Goal: Subscribe to service/newsletter

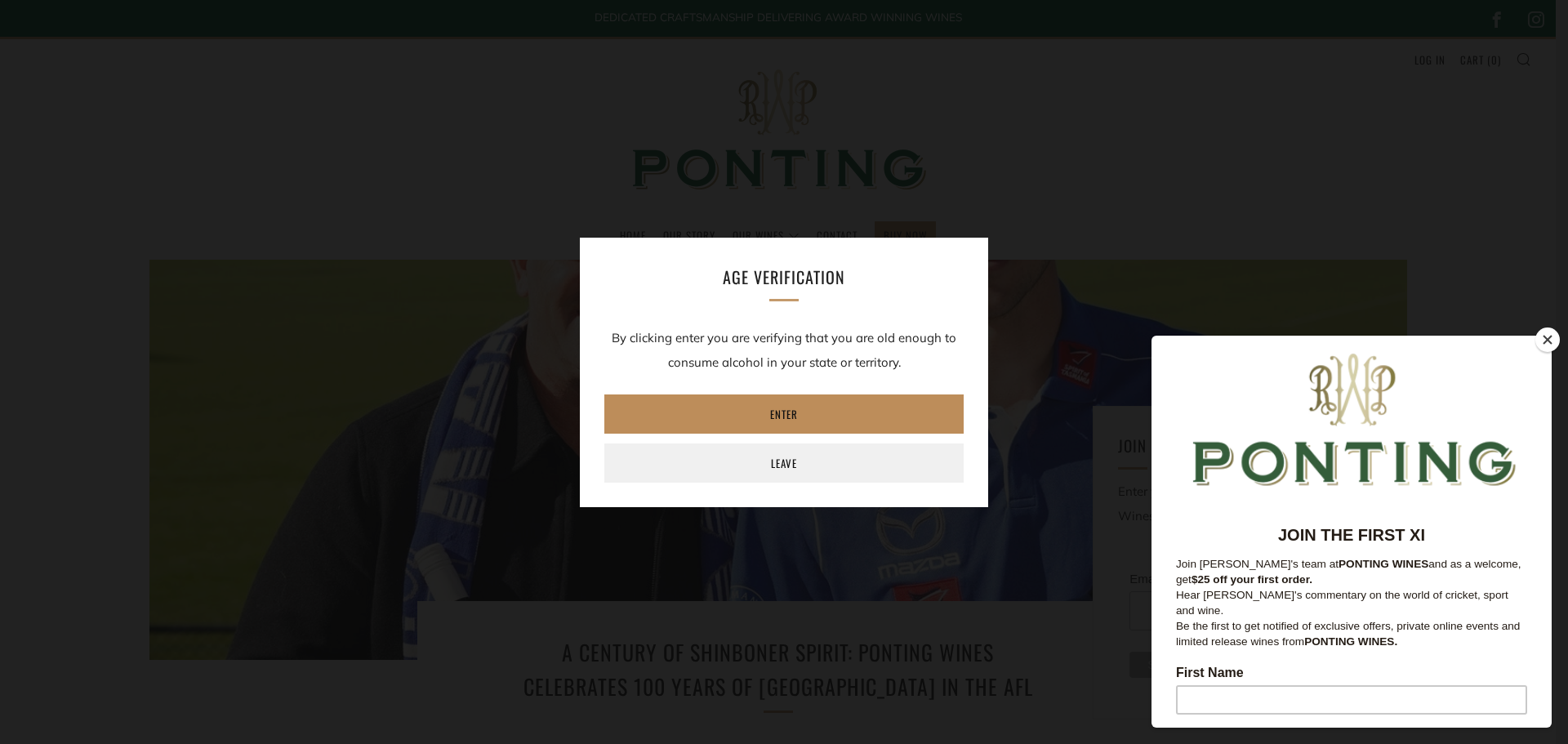
click at [723, 412] on link "Enter" at bounding box center [784, 413] width 359 height 39
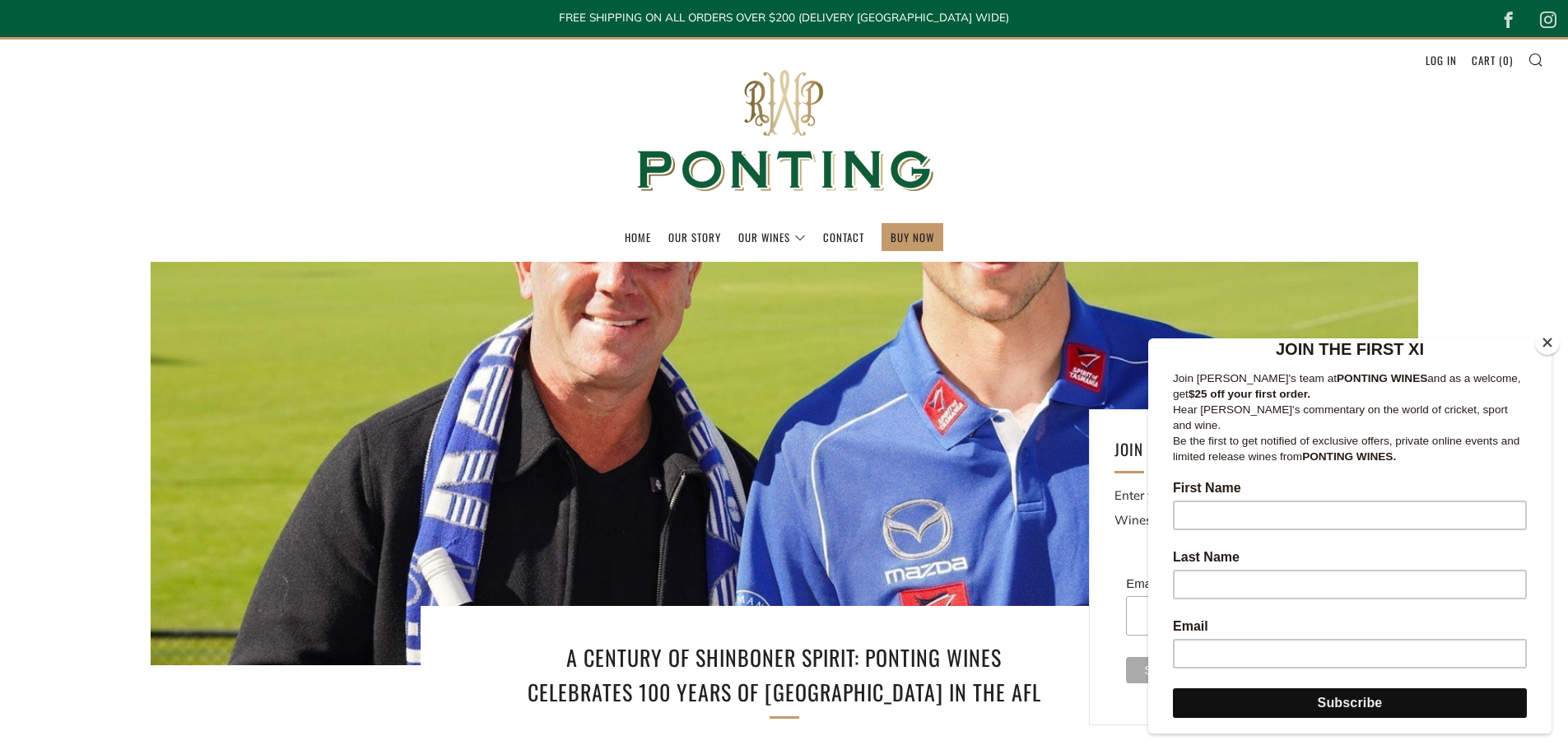
scroll to position [165, 0]
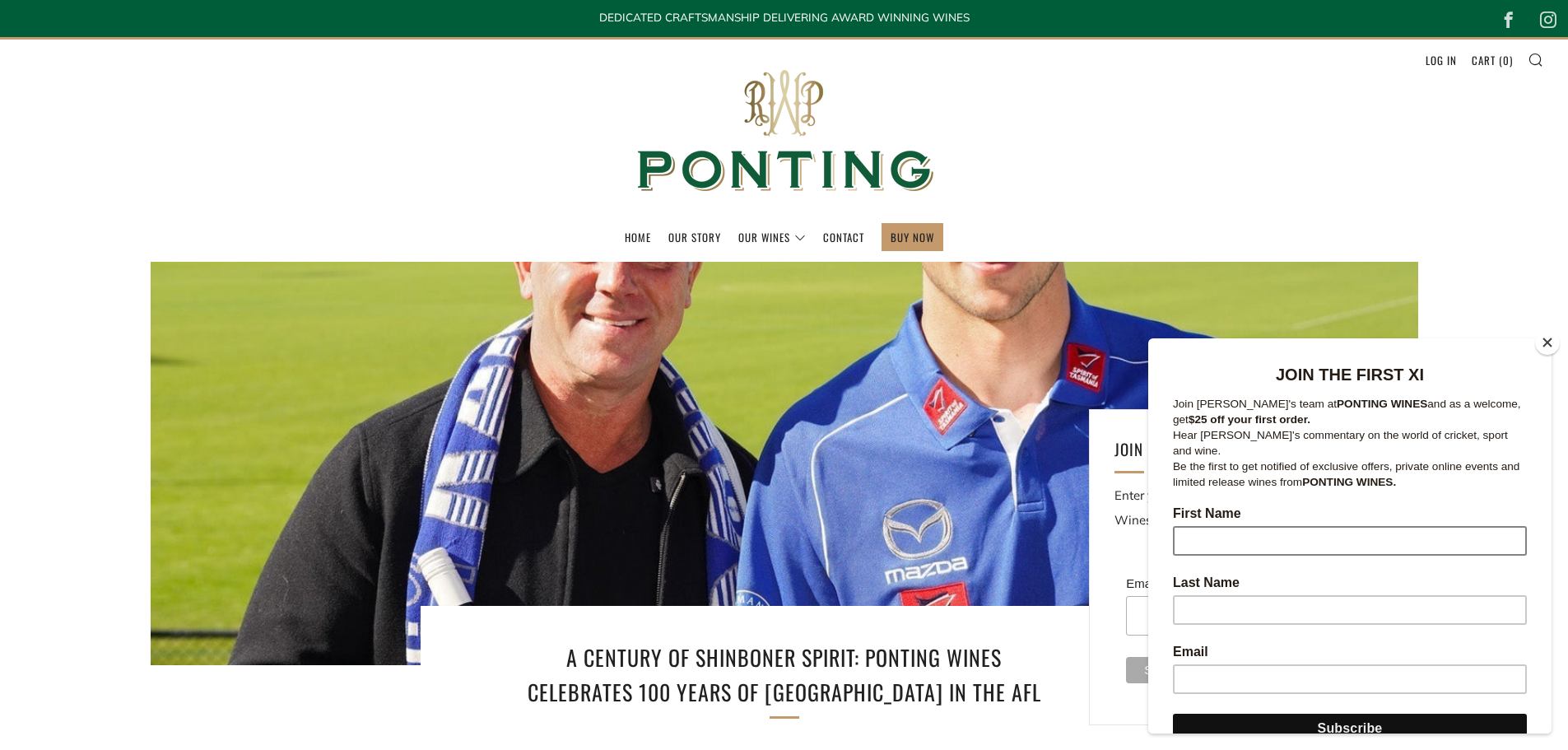
click at [1196, 531] on input "First Name" at bounding box center [1350, 540] width 354 height 30
type input "Nikki"
type input "Hartrey"
click at [1327, 667] on input "nikki.hartrey@agnicoeagle.com" at bounding box center [1350, 679] width 354 height 30
drag, startPoint x: 1377, startPoint y: 668, endPoint x: 1177, endPoint y: 656, distance: 200.4
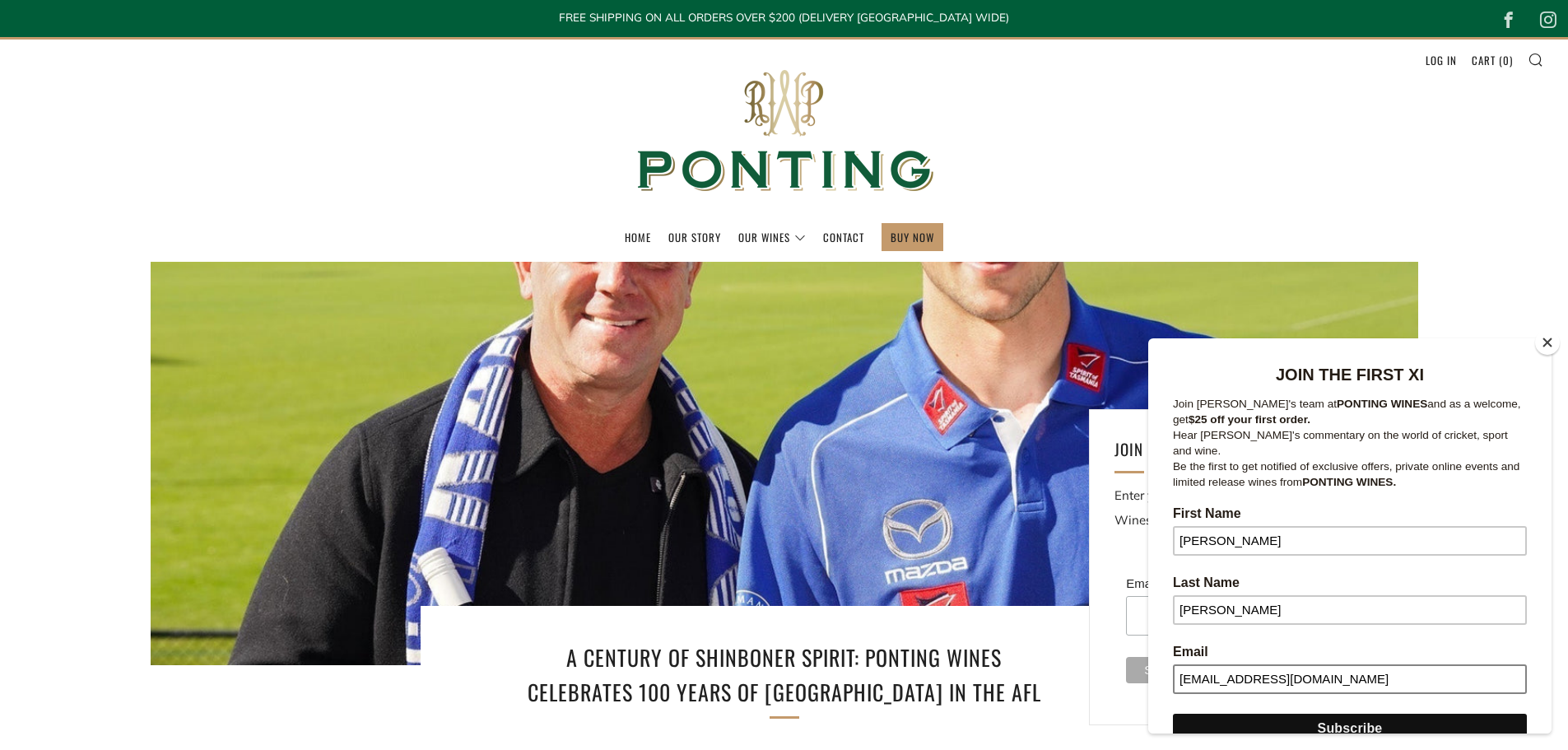
click at [1177, 664] on input "nikki.hartrey@agnicoeagle.com" at bounding box center [1350, 679] width 354 height 30
type input "nmhartrey@gmail.com"
click at [1303, 714] on input "Subscribe" at bounding box center [1350, 728] width 354 height 30
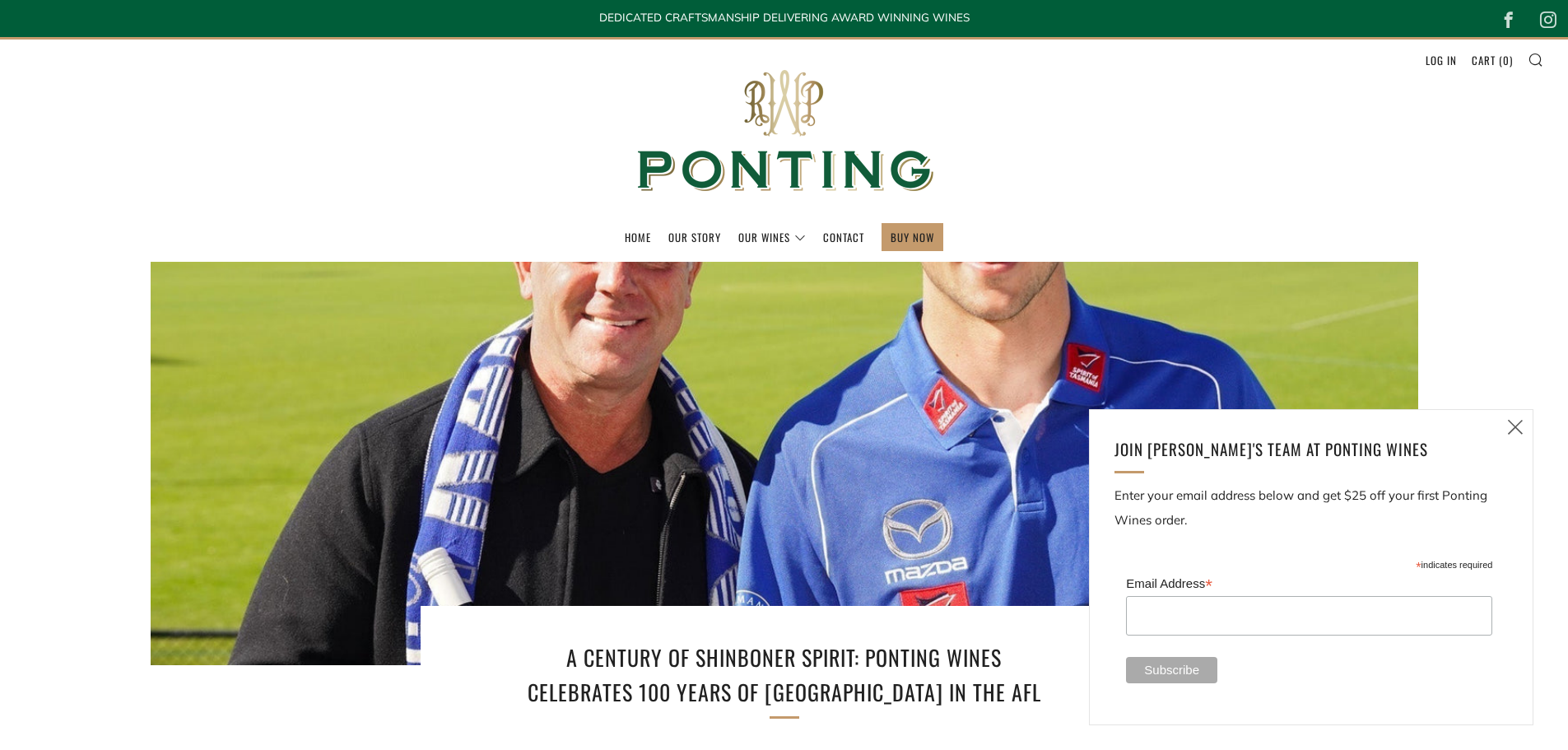
click at [1517, 427] on icon at bounding box center [1516, 427] width 20 height 21
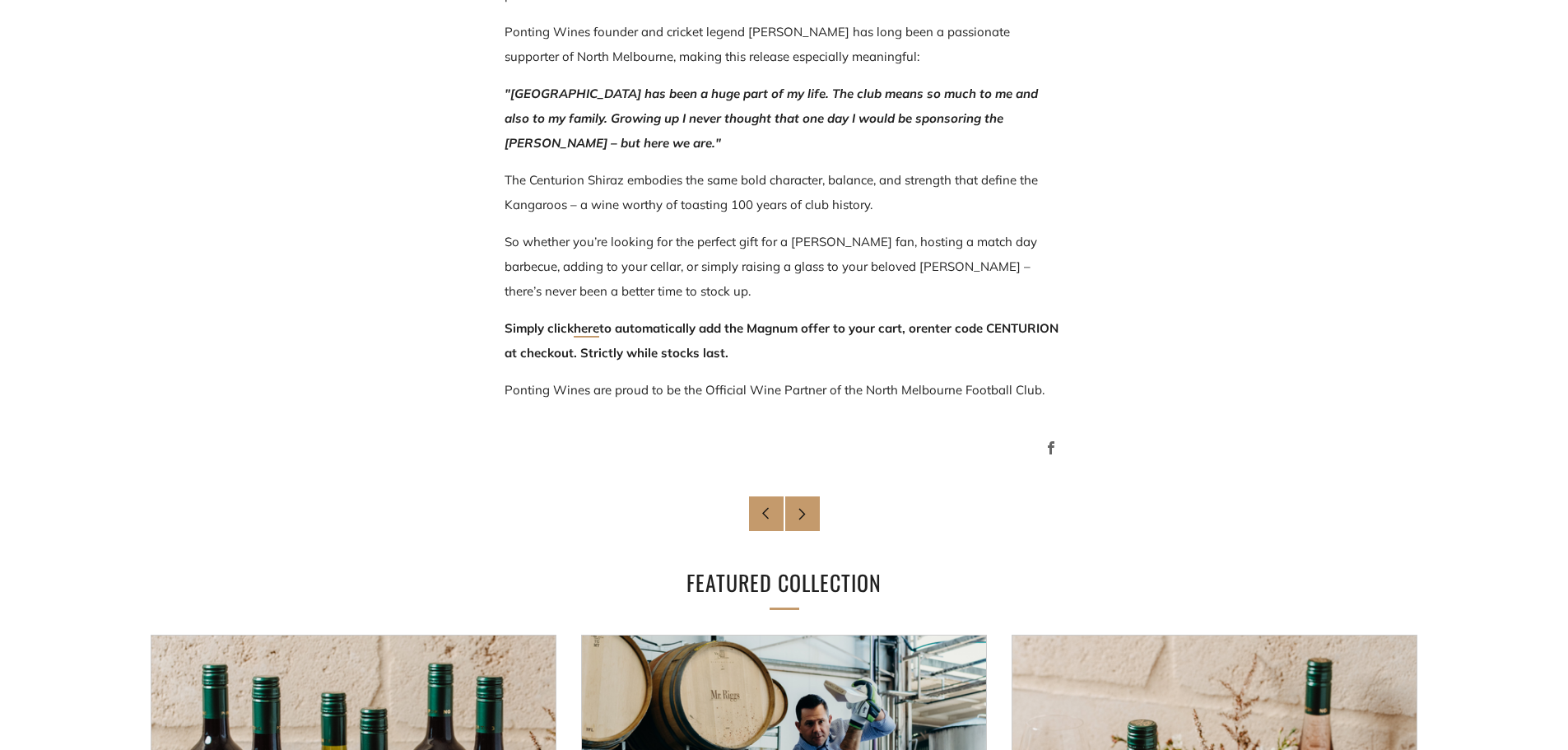
scroll to position [1070, 0]
click at [600, 325] on link "here" at bounding box center [586, 328] width 26 height 17
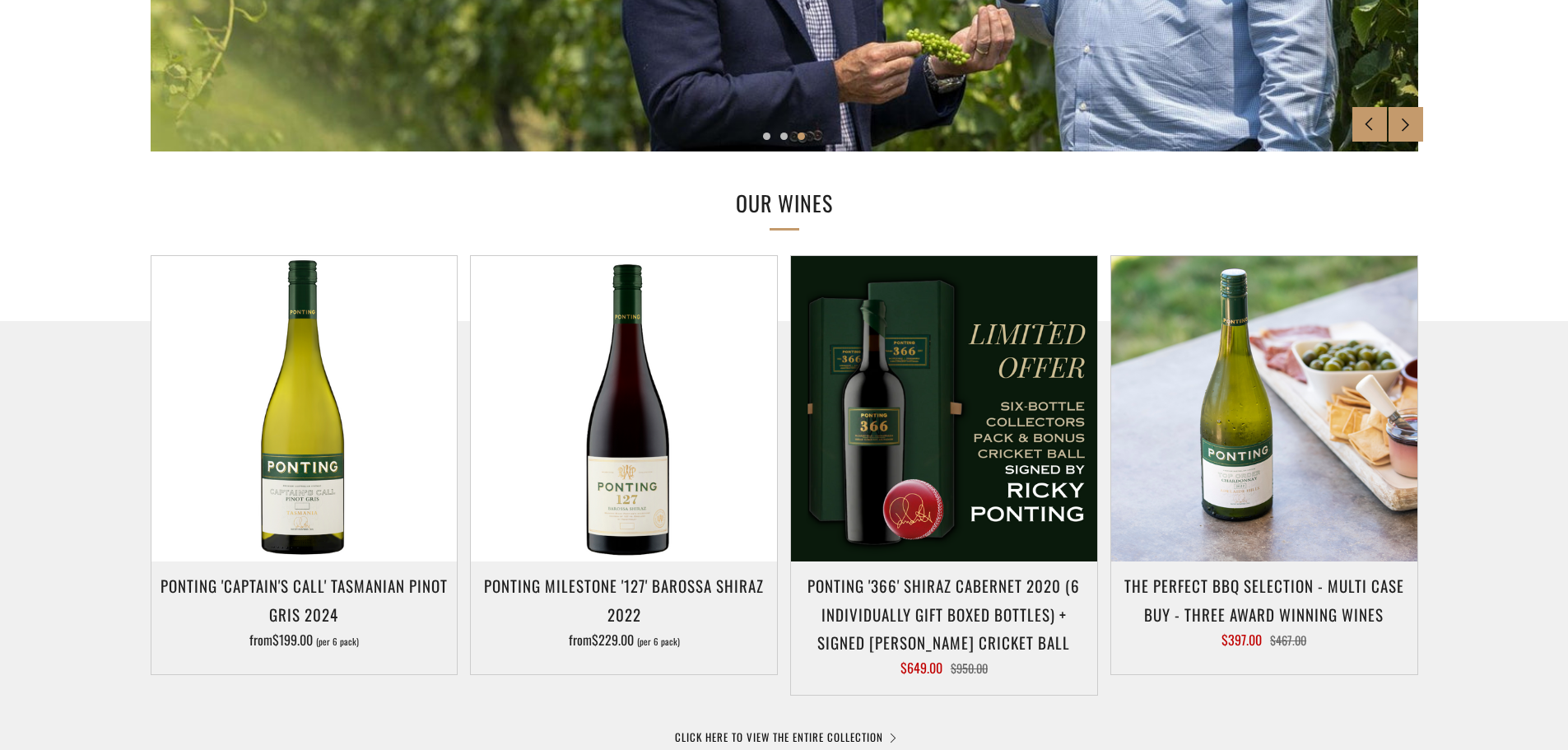
scroll to position [740, 0]
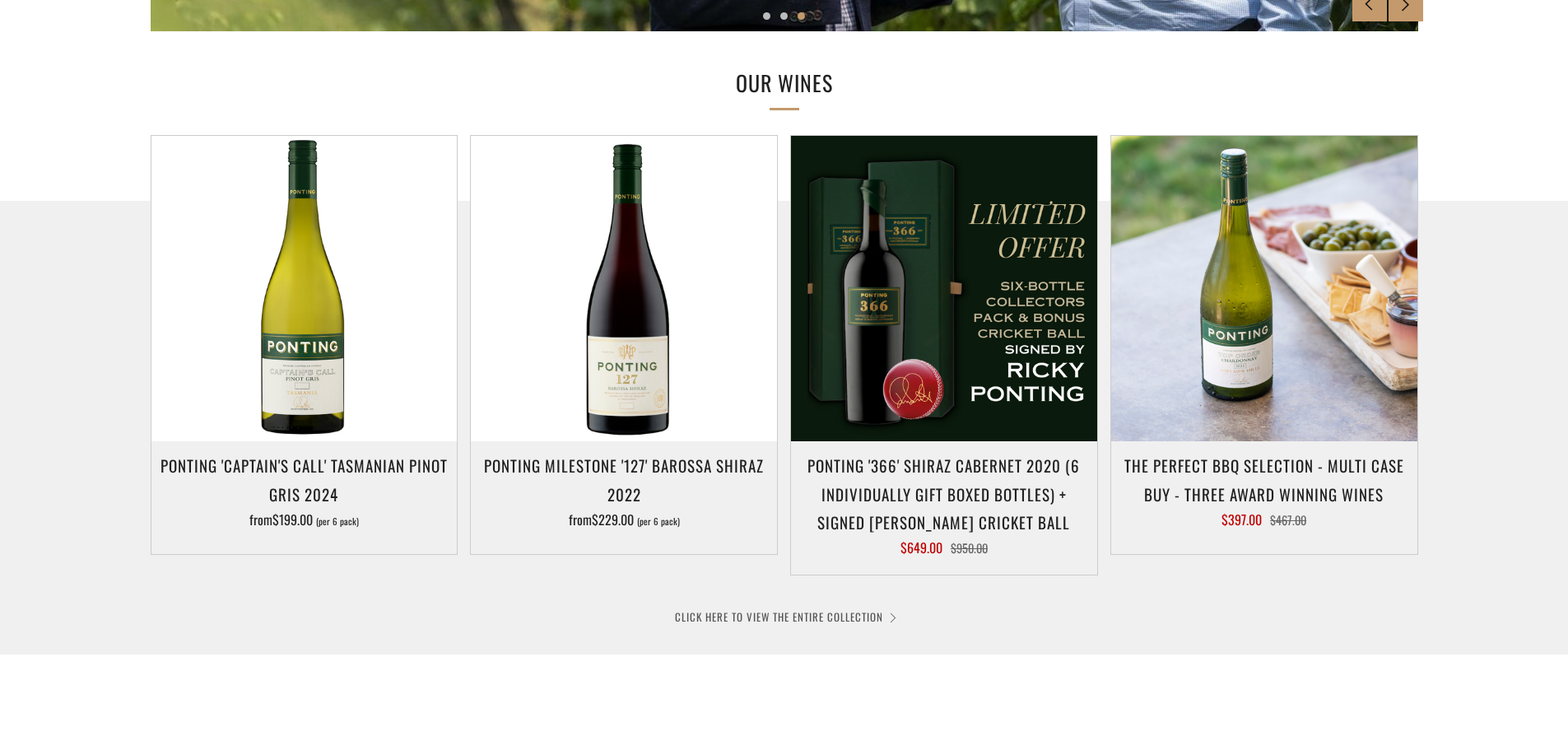
click at [858, 618] on link "CLICK HERE TO VIEW THE ENTIRE COLLECTION" at bounding box center [784, 616] width 219 height 16
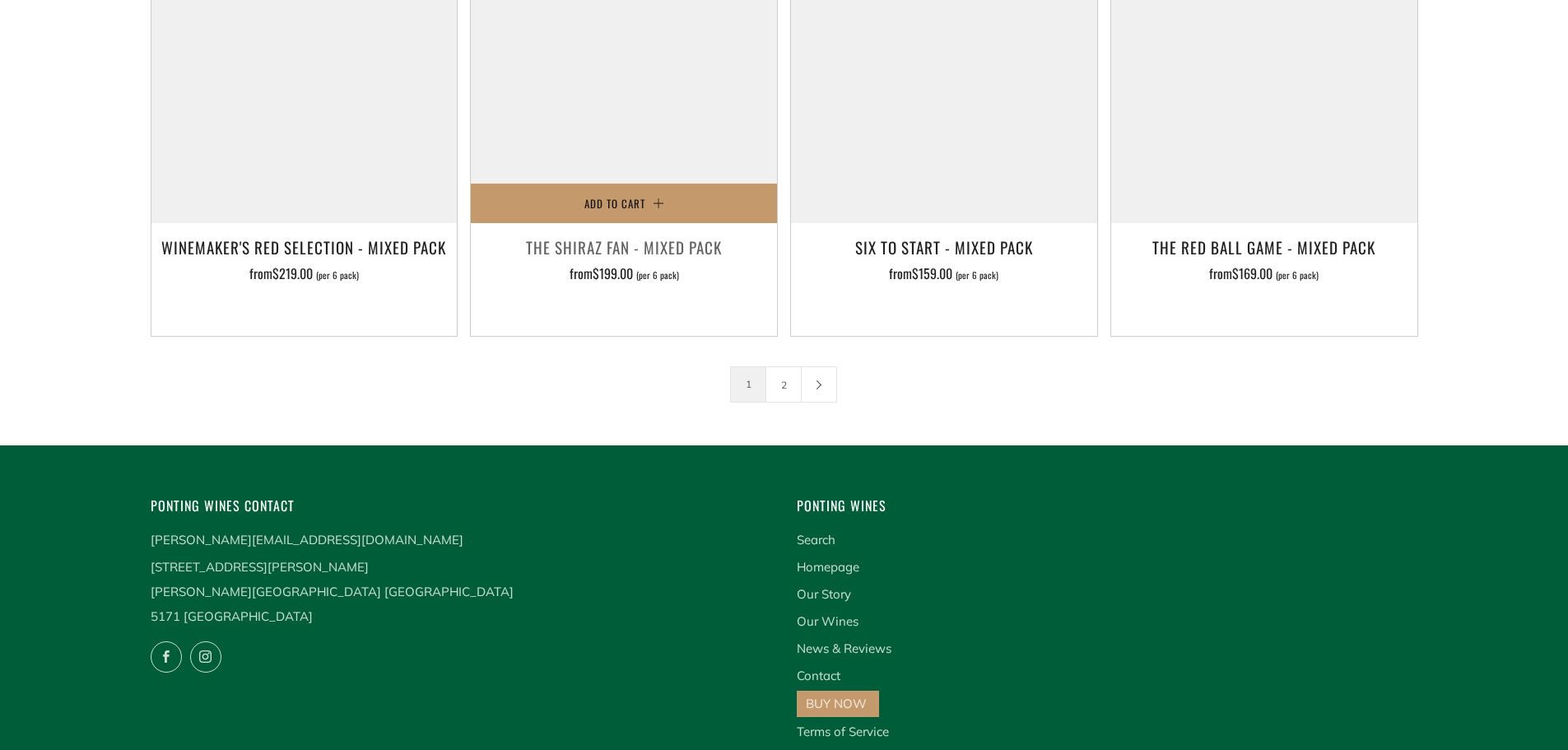
scroll to position [2865, 0]
